Goal: Task Accomplishment & Management: Manage account settings

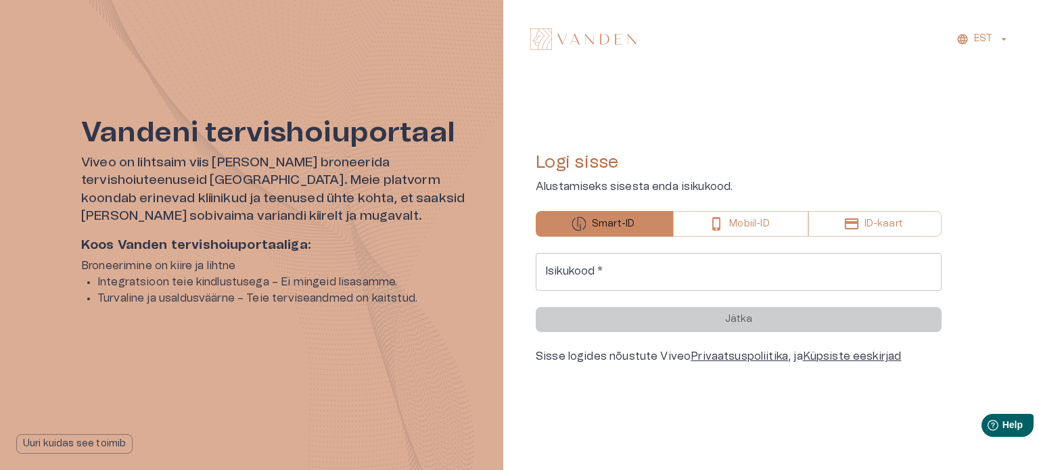
click at [636, 267] on input "Isikukood   *" at bounding box center [739, 272] width 406 height 38
type input "**********"
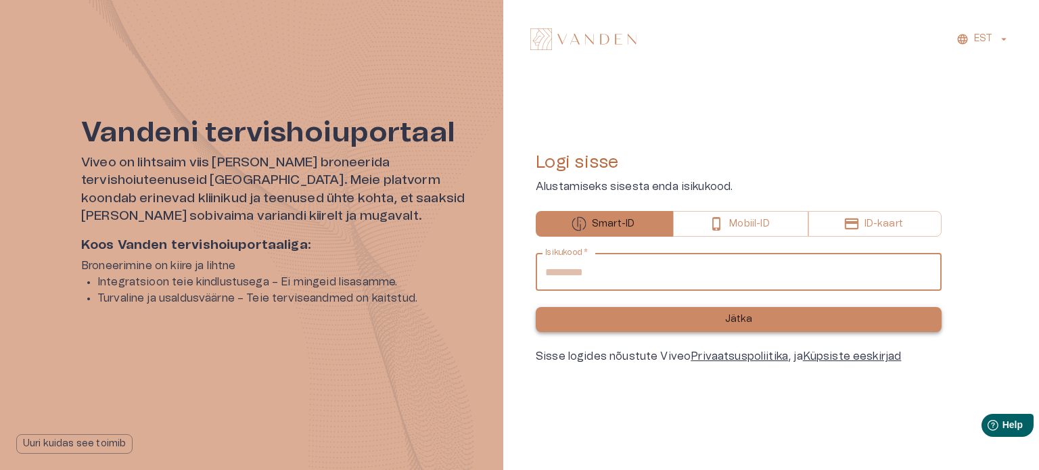
click at [667, 318] on button "Jätka" at bounding box center [739, 319] width 406 height 25
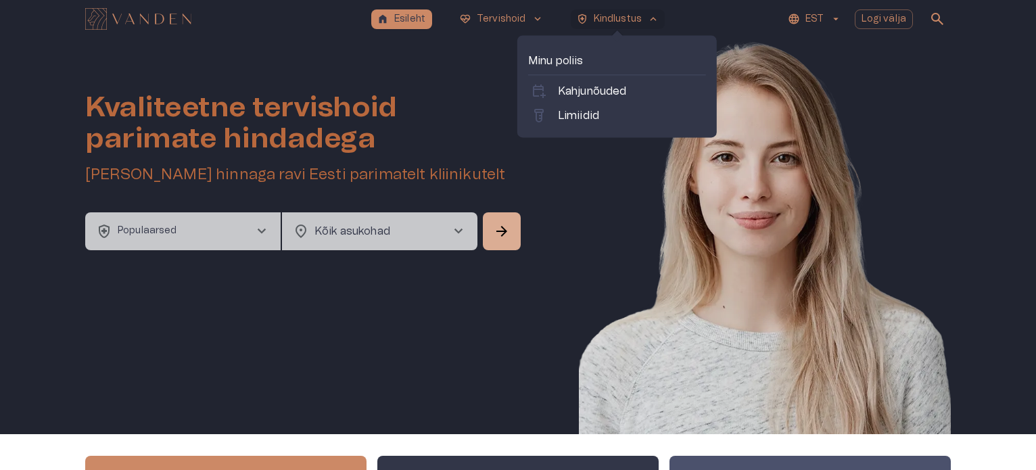
click at [558, 66] on p "Minu poliis" at bounding box center [617, 61] width 178 height 16
click at [576, 93] on p "Kahjunõuded" at bounding box center [592, 91] width 69 height 16
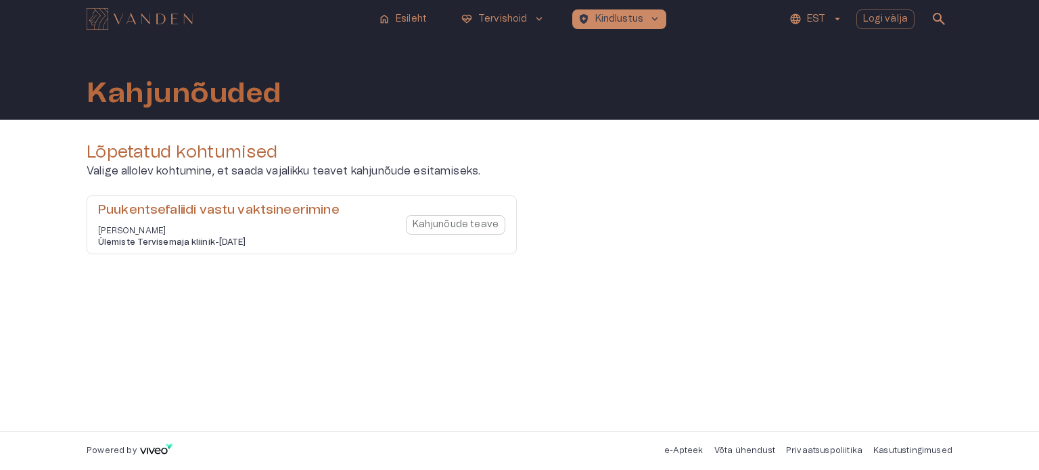
click at [352, 222] on div "Puukentsefaliidi vastu vaktsineerimine Anastasia Grudkina Ülemiste Tervisemaja …" at bounding box center [302, 224] width 430 height 59
click at [323, 224] on div "Puukentsefaliidi vastu vaktsineerimine Anastasia Grudkina Ülemiste Tervisemaja …" at bounding box center [218, 225] width 241 height 47
click at [437, 224] on div "Kahjunõude teave" at bounding box center [455, 225] width 99 height 47
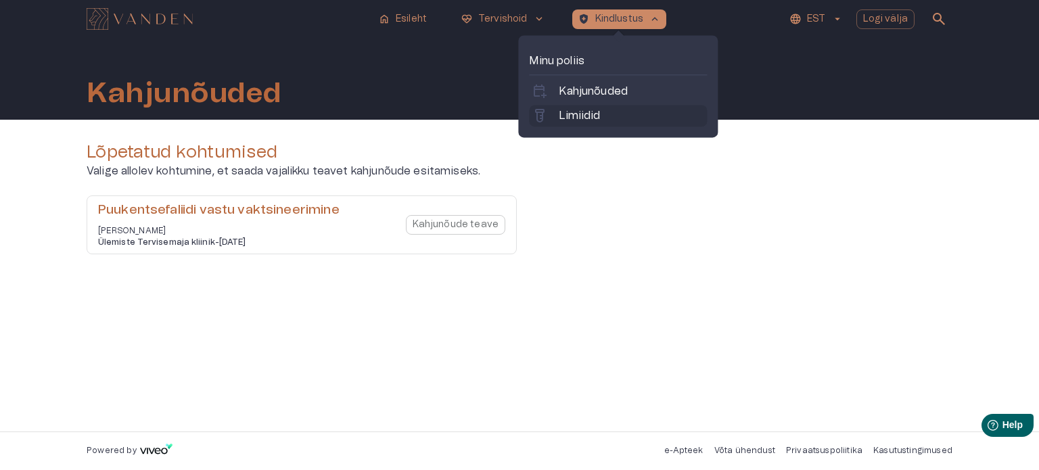
click at [573, 116] on p "Limiidid" at bounding box center [579, 116] width 41 height 16
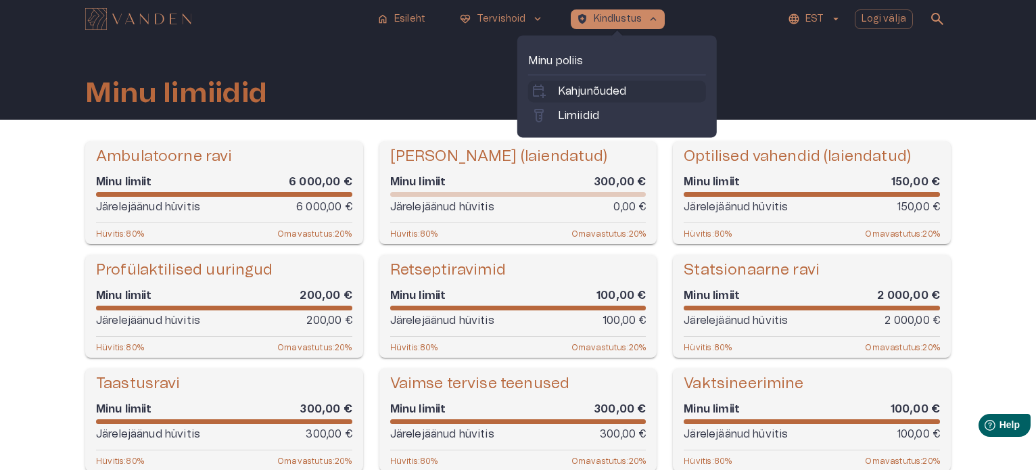
click at [582, 89] on p "Kahjunõuded" at bounding box center [592, 91] width 69 height 16
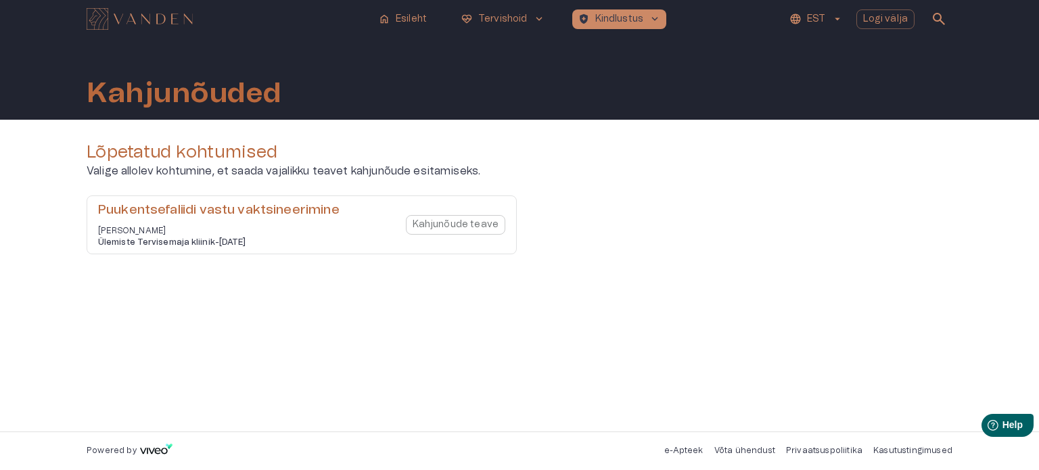
click at [87, 151] on h4 "Lõpetatud kohtumised" at bounding box center [520, 152] width 866 height 22
click at [445, 225] on div "Kahjunõude teave" at bounding box center [455, 225] width 99 height 47
click at [223, 220] on div "Puukentsefaliidi vastu vaktsineerimine Anastasia Grudkina Ülemiste Tervisemaja …" at bounding box center [218, 225] width 241 height 47
click at [200, 179] on p "Valige allolev kohtumine, et saada vajalikku teavet kahjunõude esitamiseks." at bounding box center [520, 171] width 866 height 16
click at [448, 229] on div "Kahjunõude teave" at bounding box center [455, 225] width 99 height 47
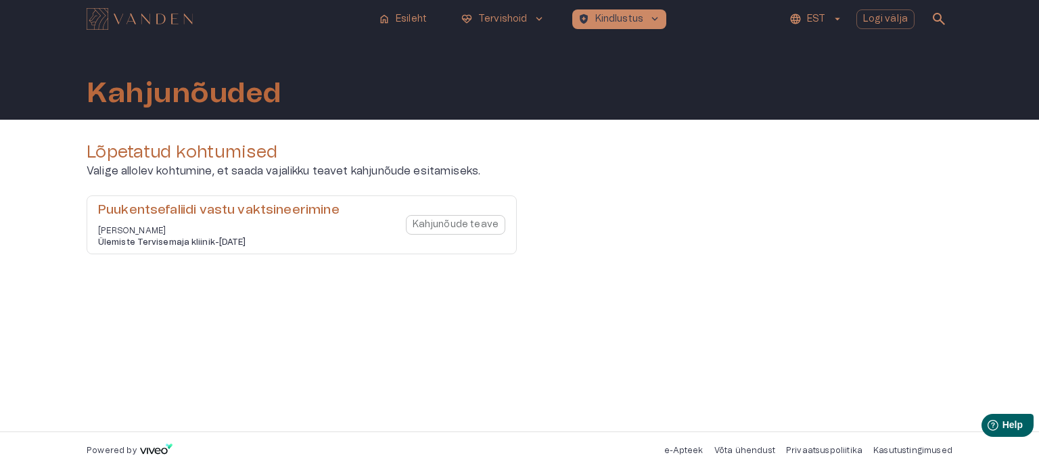
click at [394, 170] on p "Valige allolev kohtumine, et saada vajalikku teavet kahjunõude esitamiseks." at bounding box center [520, 171] width 866 height 16
click at [449, 173] on p "Valige allolev kohtumine, et saada vajalikku teavet kahjunõude esitamiseks." at bounding box center [520, 171] width 866 height 16
click at [471, 228] on div "Kahjunõude teave" at bounding box center [455, 225] width 99 height 47
drag, startPoint x: 283, startPoint y: 227, endPoint x: 248, endPoint y: 217, distance: 36.4
click at [282, 227] on p "Anastasia Grudkina" at bounding box center [218, 230] width 241 height 11
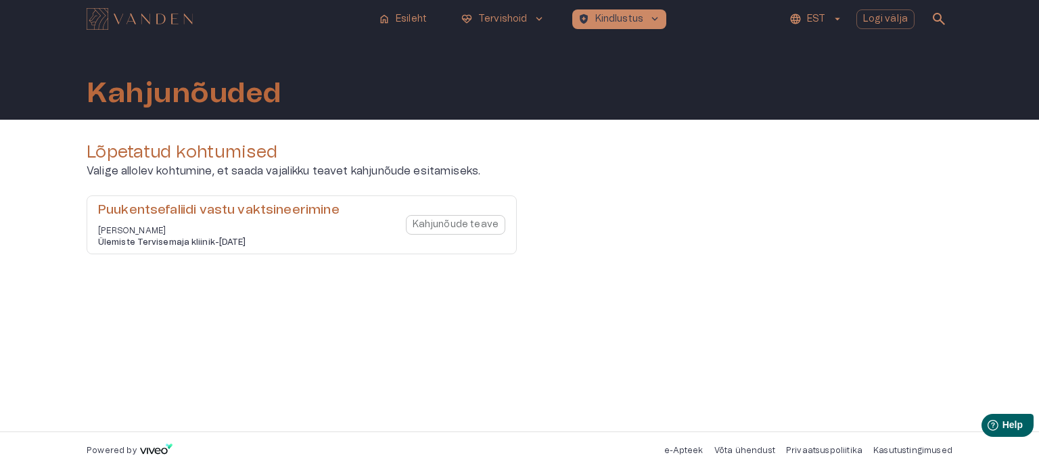
click at [223, 209] on h6 "Puukentsefaliidi vastu vaktsineerimine" at bounding box center [218, 211] width 241 height 18
click at [279, 194] on div "Lõpetatud kohtumised Valige allolev kohtumine, et saada vajalikku teavet kahjun…" at bounding box center [520, 203] width 866 height 124
